Goal: Check status: Check status

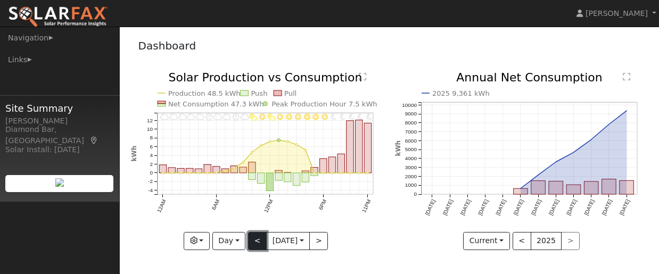
click at [252, 243] on button "<" at bounding box center [257, 241] width 19 height 18
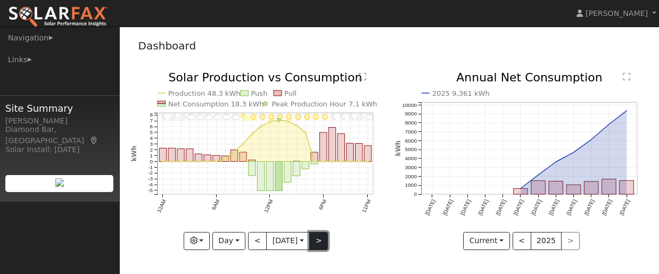
click at [326, 241] on button ">" at bounding box center [318, 241] width 19 height 18
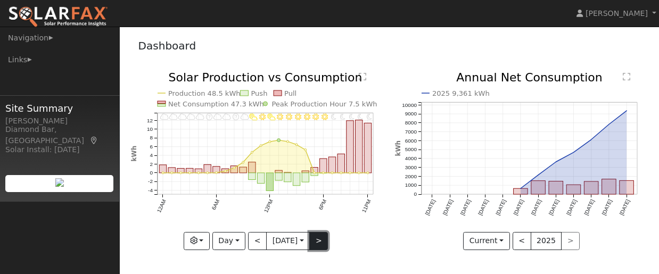
click at [319, 244] on button ">" at bounding box center [318, 241] width 19 height 18
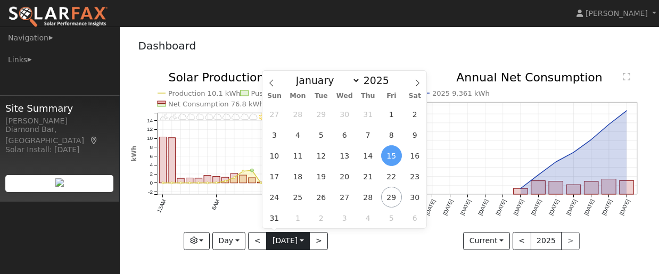
click at [300, 242] on input "[DATE]" at bounding box center [288, 241] width 43 height 17
click at [387, 216] on span "5" at bounding box center [391, 218] width 21 height 21
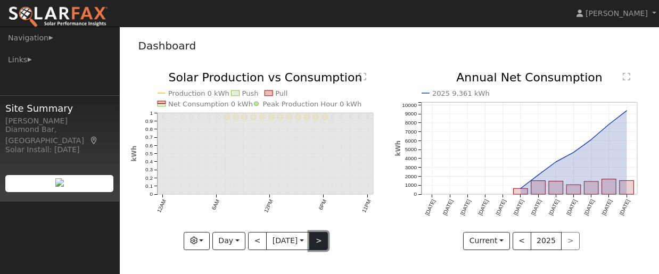
click at [321, 246] on button ">" at bounding box center [318, 241] width 19 height 18
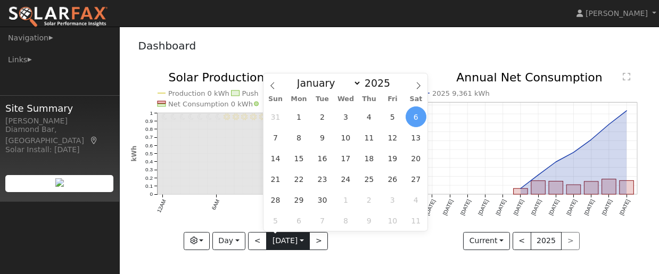
click at [301, 244] on input "[DATE]" at bounding box center [288, 241] width 43 height 17
click at [301, 159] on span "15" at bounding box center [299, 158] width 21 height 21
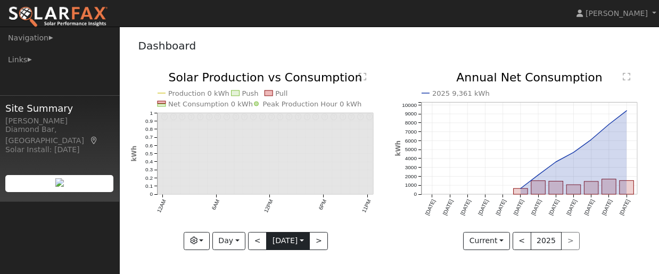
click at [308, 243] on input "[DATE]" at bounding box center [288, 241] width 43 height 17
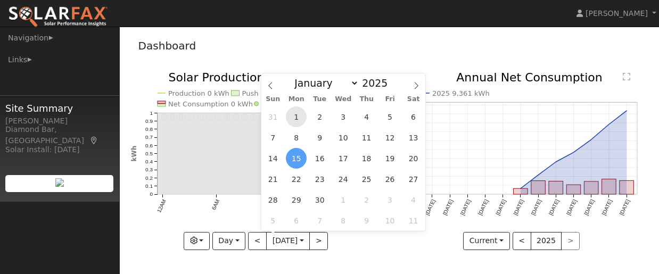
click at [297, 117] on span "1" at bounding box center [296, 116] width 21 height 21
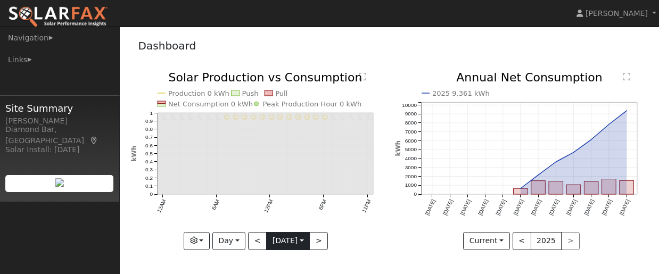
click at [305, 242] on input "[DATE]" at bounding box center [288, 241] width 43 height 17
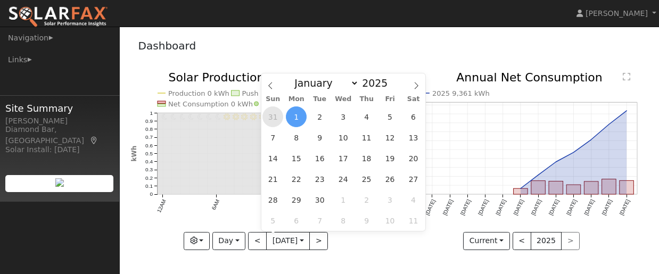
click at [270, 116] on span "31" at bounding box center [272, 116] width 21 height 21
type input "[DATE]"
select select "7"
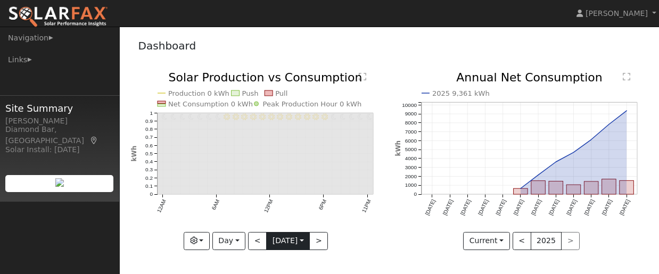
click at [303, 237] on input "[DATE]" at bounding box center [288, 241] width 43 height 17
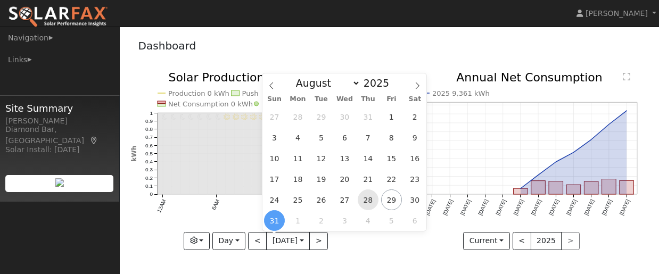
click at [368, 201] on span "28" at bounding box center [368, 200] width 21 height 21
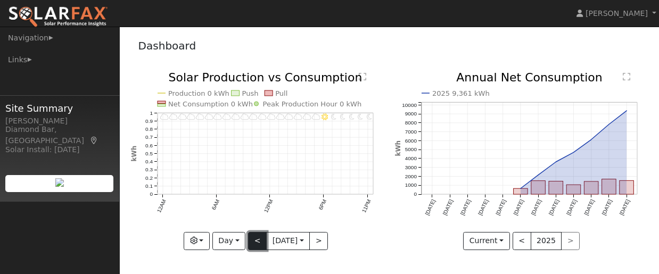
click at [256, 239] on button "<" at bounding box center [257, 241] width 19 height 18
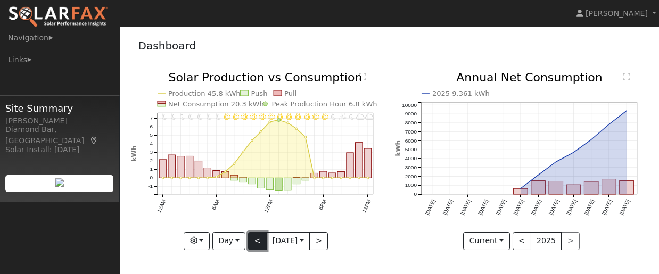
click at [258, 238] on button "<" at bounding box center [257, 241] width 19 height 18
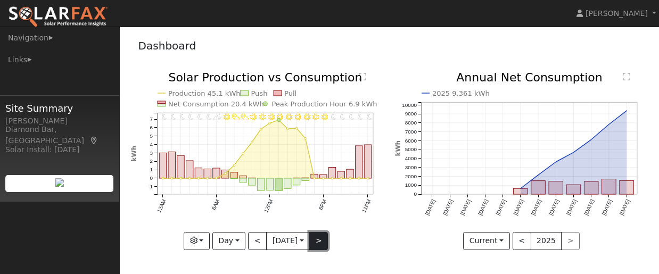
click at [322, 239] on button ">" at bounding box center [318, 241] width 19 height 18
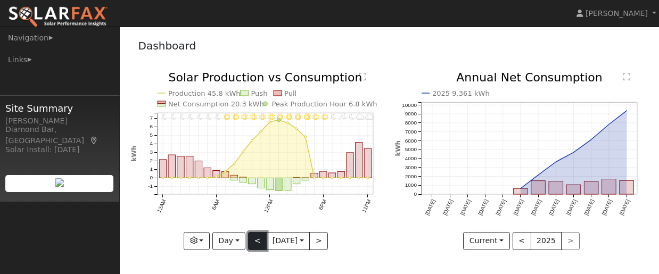
click at [256, 242] on button "<" at bounding box center [257, 241] width 19 height 18
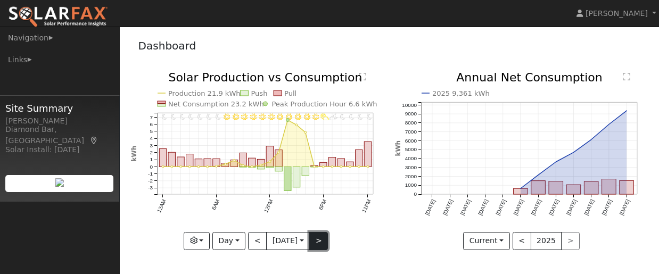
click at [322, 239] on button ">" at bounding box center [318, 241] width 19 height 18
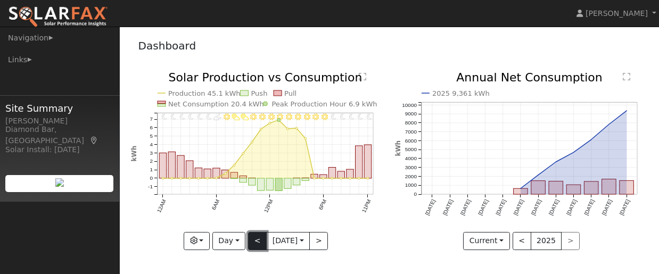
click at [253, 239] on button "<" at bounding box center [257, 241] width 19 height 18
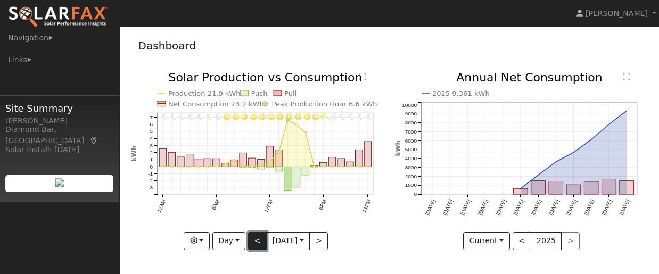
click at [254, 239] on button "<" at bounding box center [257, 241] width 19 height 18
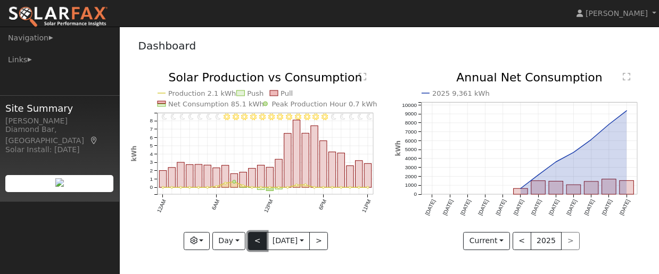
click at [254, 239] on button "<" at bounding box center [257, 241] width 19 height 18
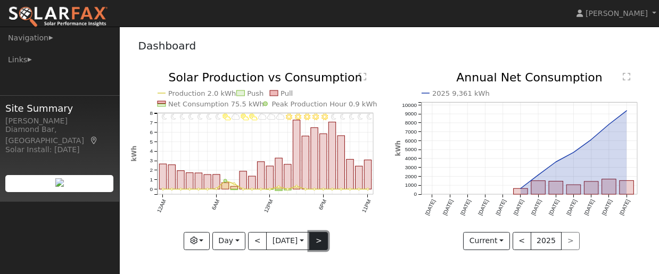
click at [317, 237] on button ">" at bounding box center [318, 241] width 19 height 18
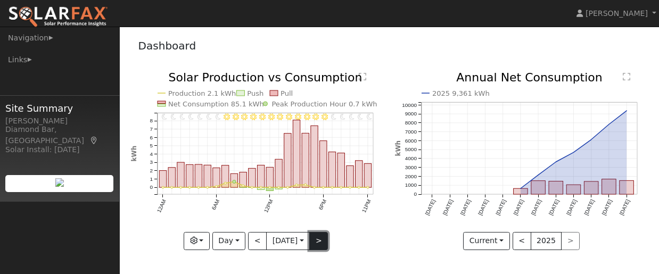
click at [317, 237] on button ">" at bounding box center [318, 241] width 19 height 18
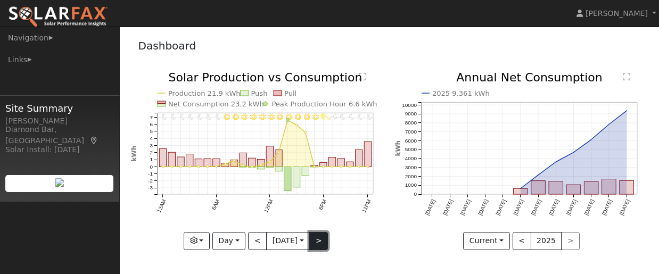
click at [317, 237] on button ">" at bounding box center [318, 241] width 19 height 18
type input "[DATE]"
